Goal: Communication & Community: Answer question/provide support

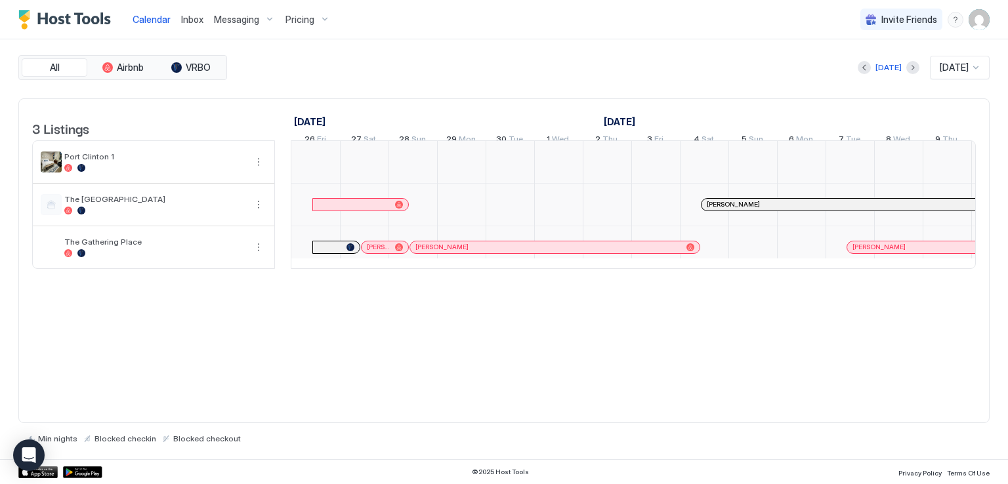
scroll to position [0, 729]
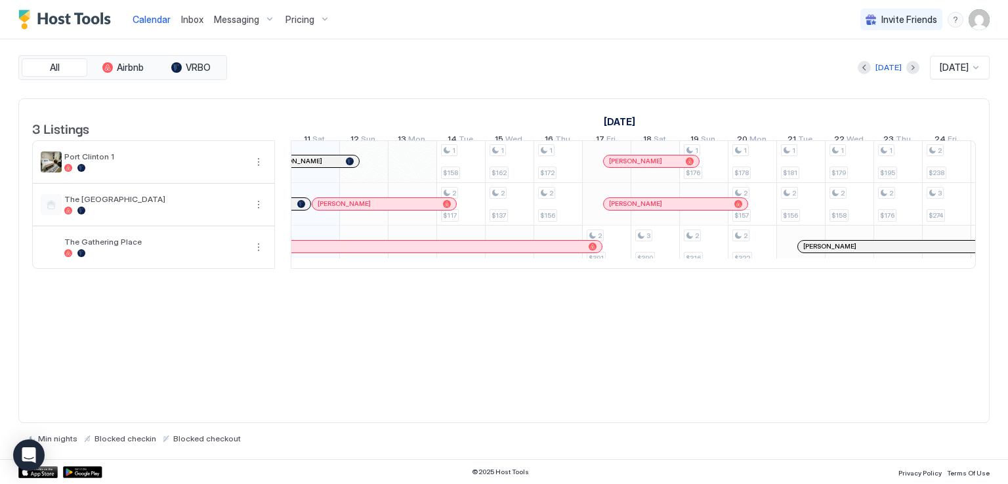
click at [467, 66] on div "[DATE] [DATE]" at bounding box center [610, 68] width 760 height 24
click at [192, 20] on span "Inbox" at bounding box center [192, 19] width 22 height 11
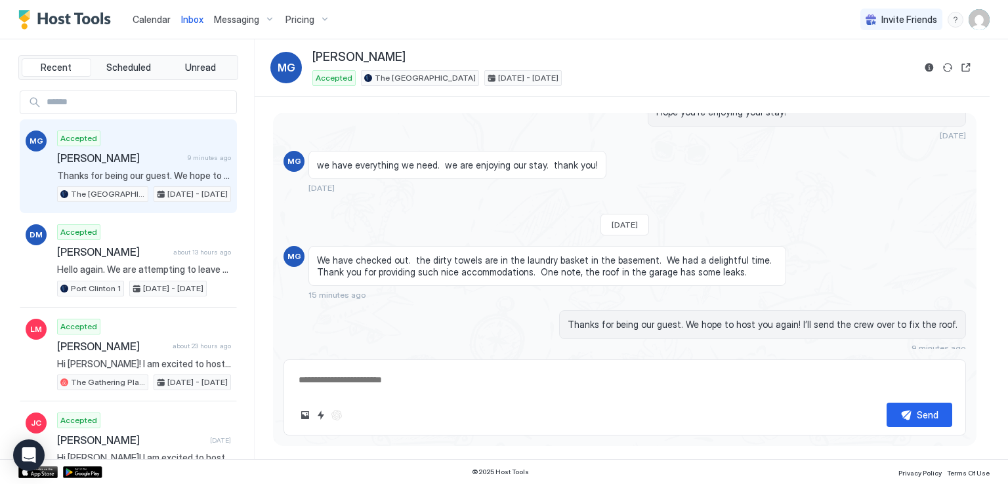
scroll to position [841, 0]
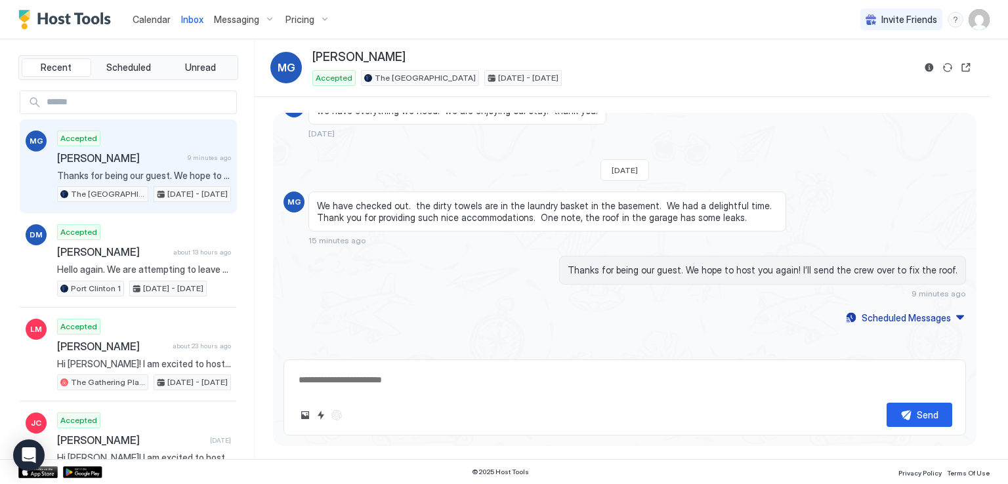
click at [108, 162] on span "[PERSON_NAME]" at bounding box center [119, 158] width 125 height 13
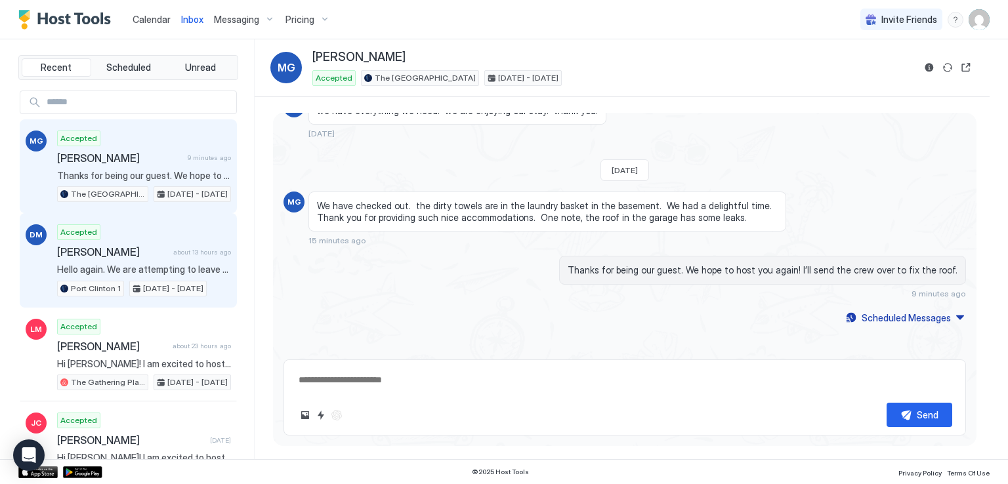
click at [147, 258] on div "Accepted [PERSON_NAME] about 13 hours ago Hello again. We are attempting to lea…" at bounding box center [144, 260] width 174 height 72
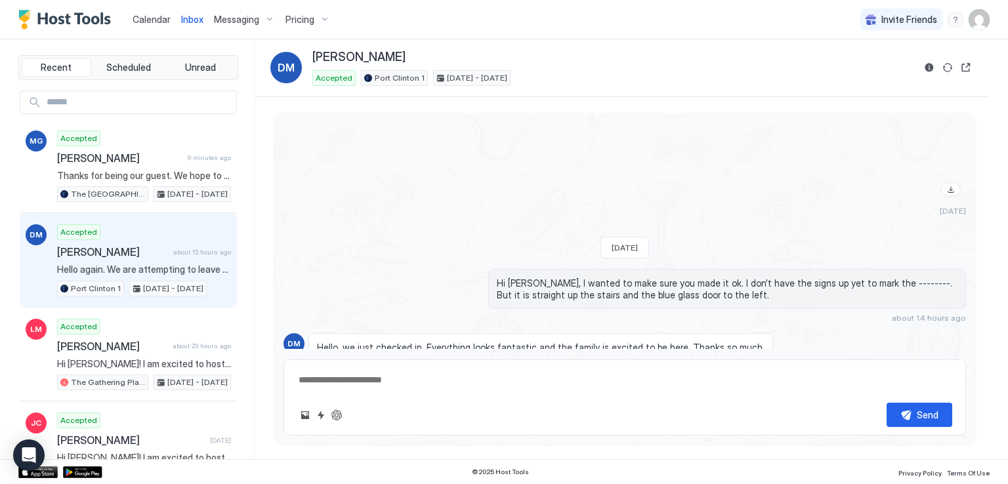
scroll to position [1306, 0]
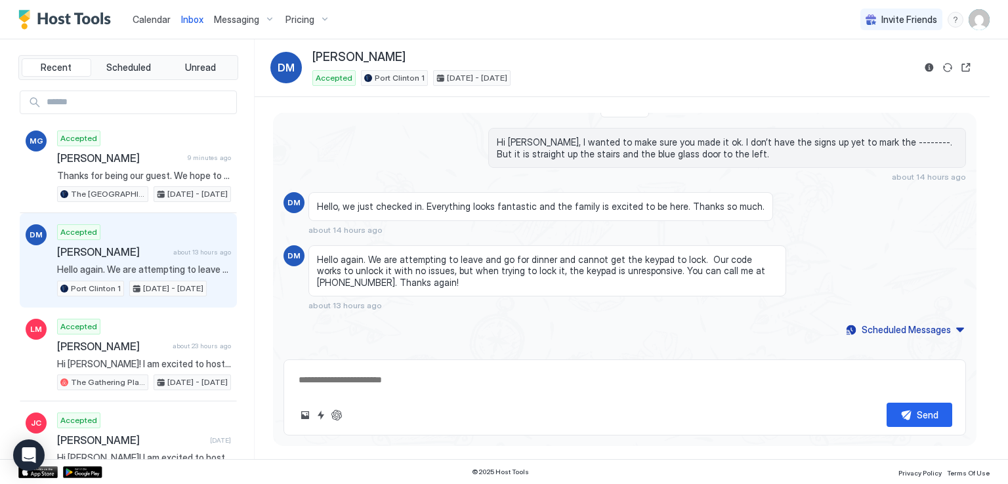
click at [669, 27] on div "Calendar Inbox Messaging Pricing Invite Friends RM" at bounding box center [504, 19] width 1008 height 39
click at [669, 28] on div "Calendar Inbox Messaging Pricing Invite Friends RM" at bounding box center [504, 19] width 1008 height 39
click at [510, 52] on div "[PERSON_NAME]" at bounding box center [612, 57] width 601 height 15
click at [633, 37] on div "Calendar Inbox Messaging Pricing Invite Friends RM" at bounding box center [504, 19] width 1008 height 39
click at [606, 48] on div "Inbox [PERSON_NAME] Accepted Port Clinton [DATE] - [DATE]" at bounding box center [622, 68] width 735 height 58
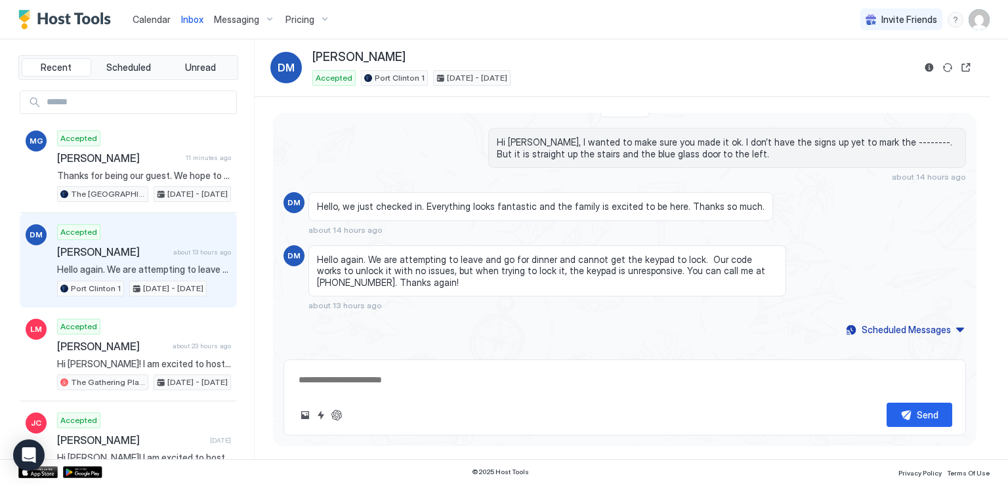
click at [115, 268] on span "Hello again. We are attempting to leave and go for dinner and cannot get the ke…" at bounding box center [144, 270] width 174 height 12
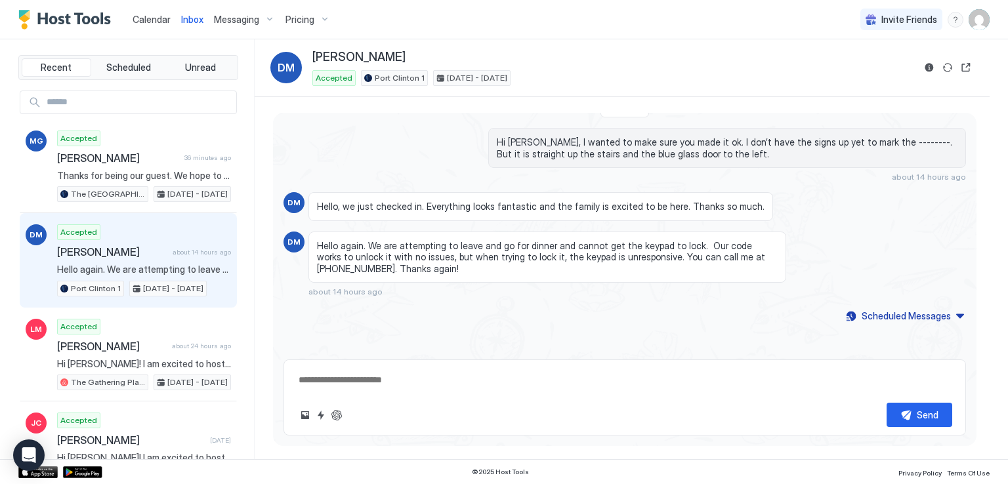
scroll to position [1293, 0]
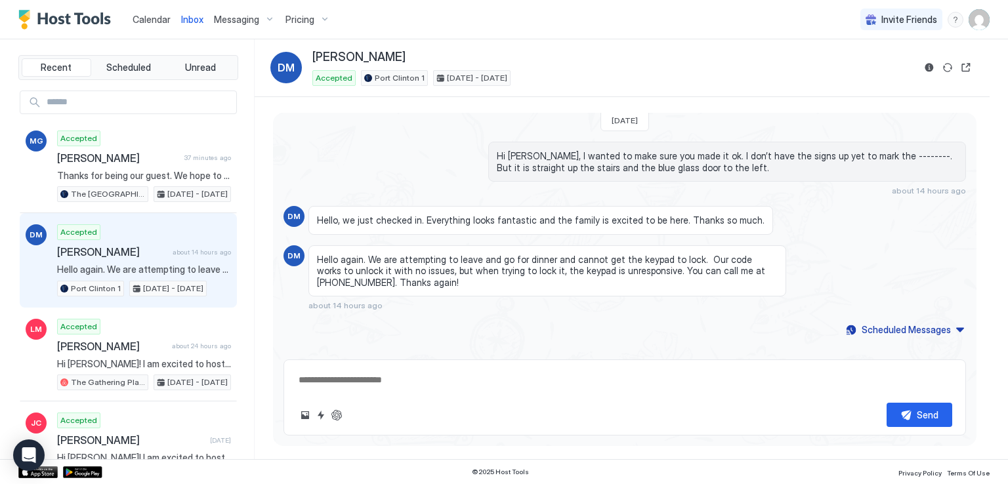
click at [438, 45] on div "Inbox [PERSON_NAME] Accepted Port Clinton [DATE] - [DATE]" at bounding box center [622, 68] width 735 height 58
type textarea "*"
